Goal: Information Seeking & Learning: Learn about a topic

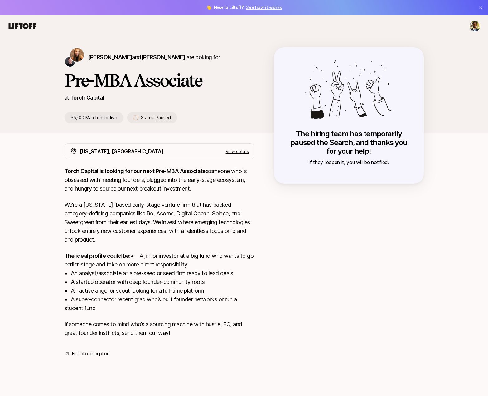
click at [239, 146] on div "New York, NY View details" at bounding box center [158, 151] width 189 height 16
click at [240, 148] on p "View details" at bounding box center [237, 151] width 23 height 6
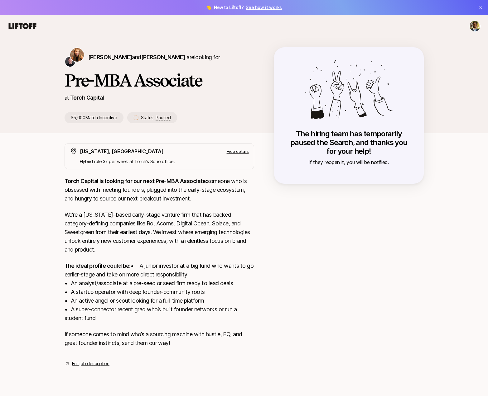
click at [94, 368] on link "Full job description" at bounding box center [90, 363] width 37 height 7
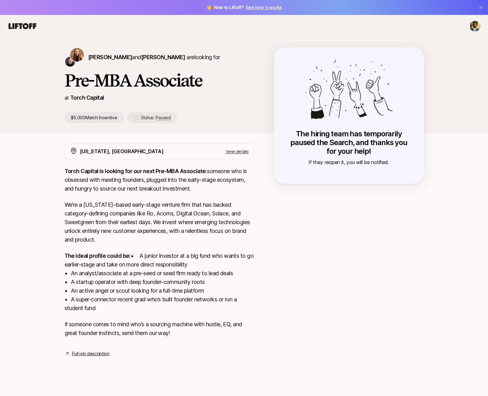
click at [99, 358] on link "Full job description" at bounding box center [90, 353] width 37 height 7
click at [230, 153] on p "View details" at bounding box center [237, 151] width 23 height 6
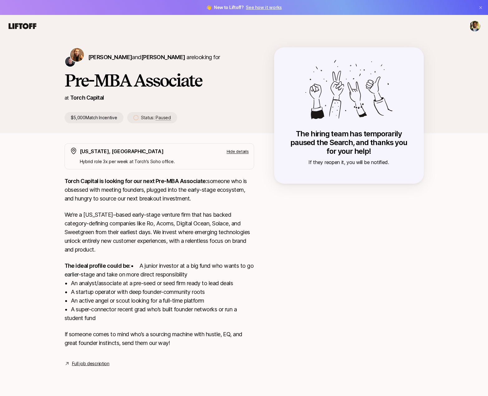
click at [92, 368] on div "[US_STATE], [GEOGRAPHIC_DATA] Hide details Hybrid role 3x per week at [PERSON_N…" at bounding box center [158, 255] width 189 height 224
click at [95, 368] on link "Full job description" at bounding box center [90, 363] width 37 height 7
